Goal: Task Accomplishment & Management: Manage account settings

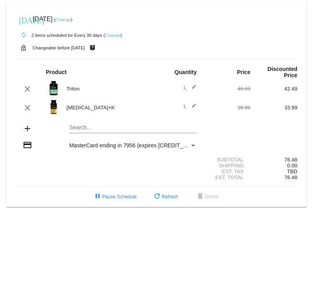
click at [71, 20] on link "Change" at bounding box center [63, 19] width 15 height 5
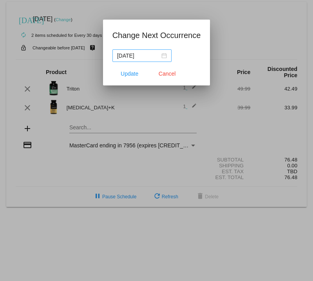
click at [157, 55] on div "2025-10-06" at bounding box center [142, 55] width 50 height 9
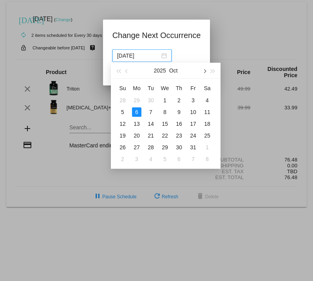
click at [206, 71] on span "button" at bounding box center [204, 71] width 4 height 4
click at [151, 112] on div "6" at bounding box center [150, 111] width 9 height 9
type input "2026-01-06"
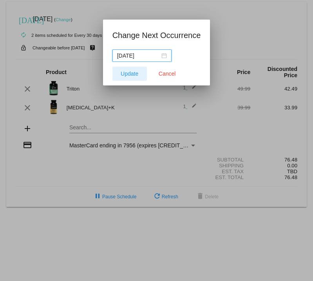
click at [129, 74] on span "Update" at bounding box center [130, 73] width 18 height 6
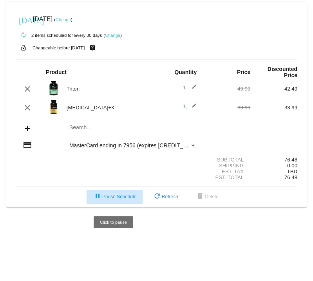
click at [98, 200] on mat-icon "pause" at bounding box center [97, 196] width 9 height 9
